Goal: Transaction & Acquisition: Purchase product/service

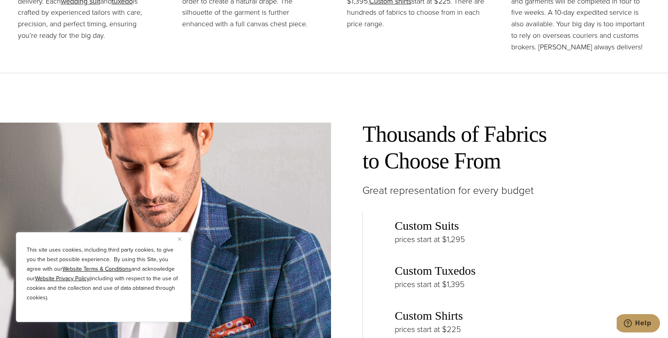
scroll to position [1197, 0]
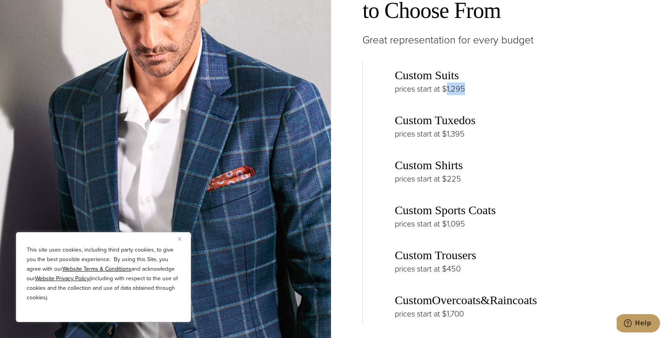
drag, startPoint x: 448, startPoint y: 83, endPoint x: 466, endPoint y: 83, distance: 17.5
click at [466, 83] on p "prices start at $1,295" at bounding box center [526, 88] width 264 height 13
drag, startPoint x: 466, startPoint y: 83, endPoint x: 445, endPoint y: 87, distance: 21.5
click at [445, 87] on p "prices start at $1,295" at bounding box center [526, 88] width 264 height 13
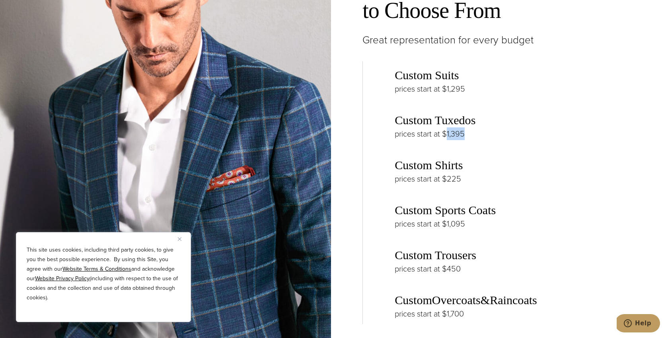
drag, startPoint x: 466, startPoint y: 134, endPoint x: 446, endPoint y: 134, distance: 20.7
click at [446, 134] on p "prices start at $1,395" at bounding box center [526, 133] width 264 height 13
click at [467, 123] on link "Custom Tuxedos" at bounding box center [434, 120] width 81 height 14
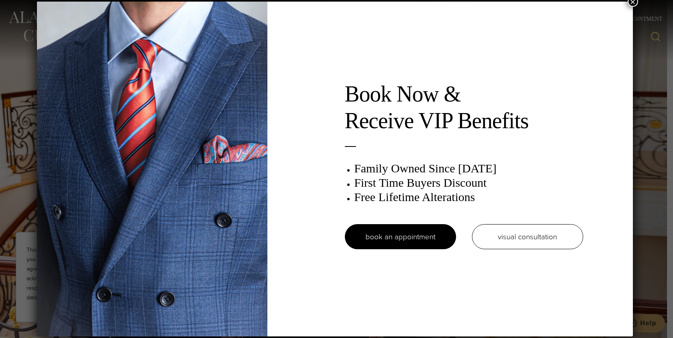
click at [639, 5] on button "×" at bounding box center [633, 1] width 10 height 10
